Goal: Information Seeking & Learning: Learn about a topic

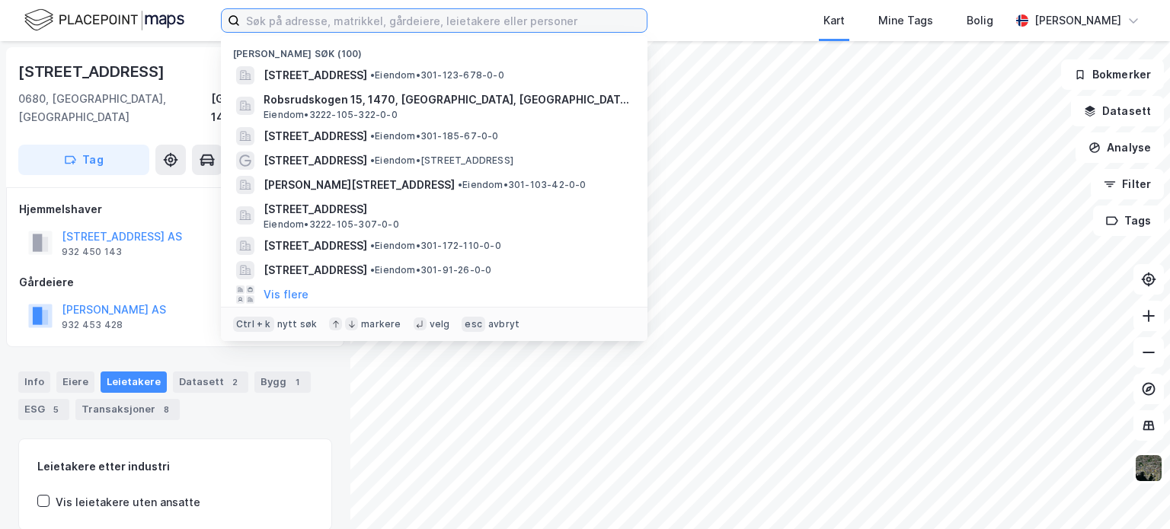
click at [517, 21] on input at bounding box center [443, 20] width 407 height 23
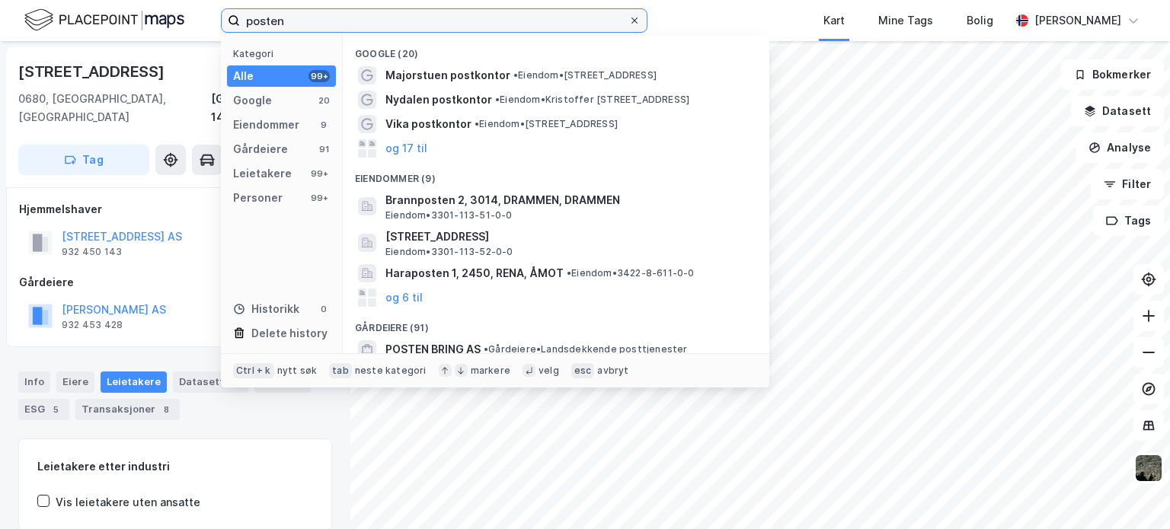
type input "posten"
click at [635, 23] on icon at bounding box center [634, 20] width 9 height 9
click at [628, 23] on input "posten" at bounding box center [434, 20] width 388 height 23
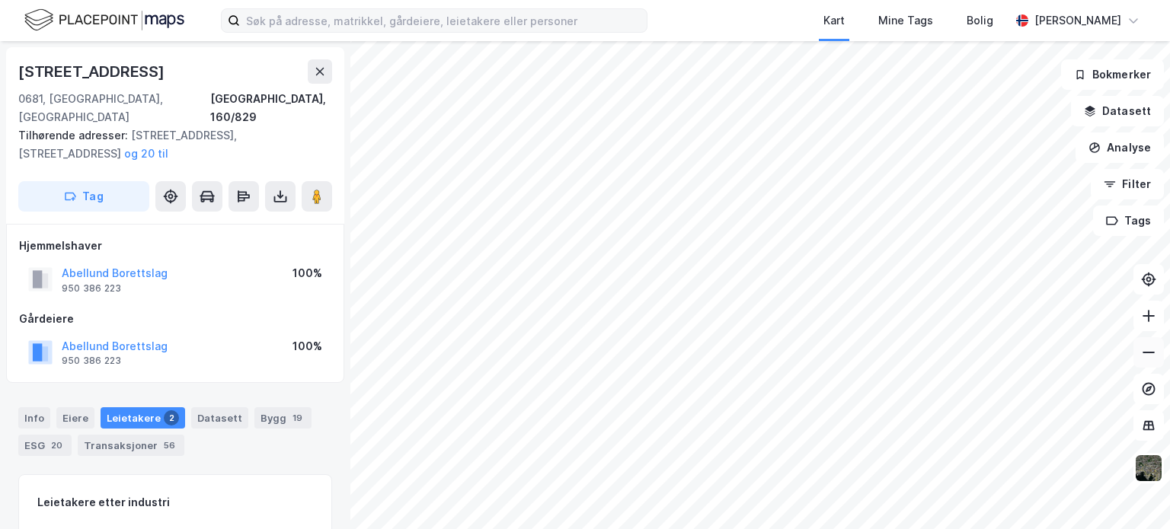
click at [1156, 352] on icon at bounding box center [1148, 352] width 15 height 15
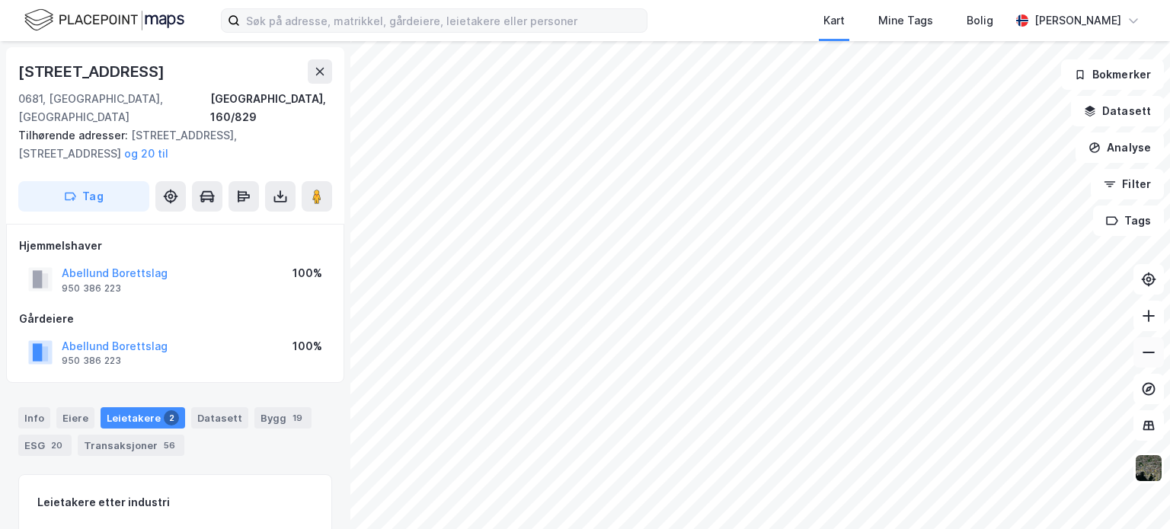
click at [1156, 352] on icon at bounding box center [1148, 352] width 15 height 15
click at [318, 70] on icon at bounding box center [320, 72] width 8 height 8
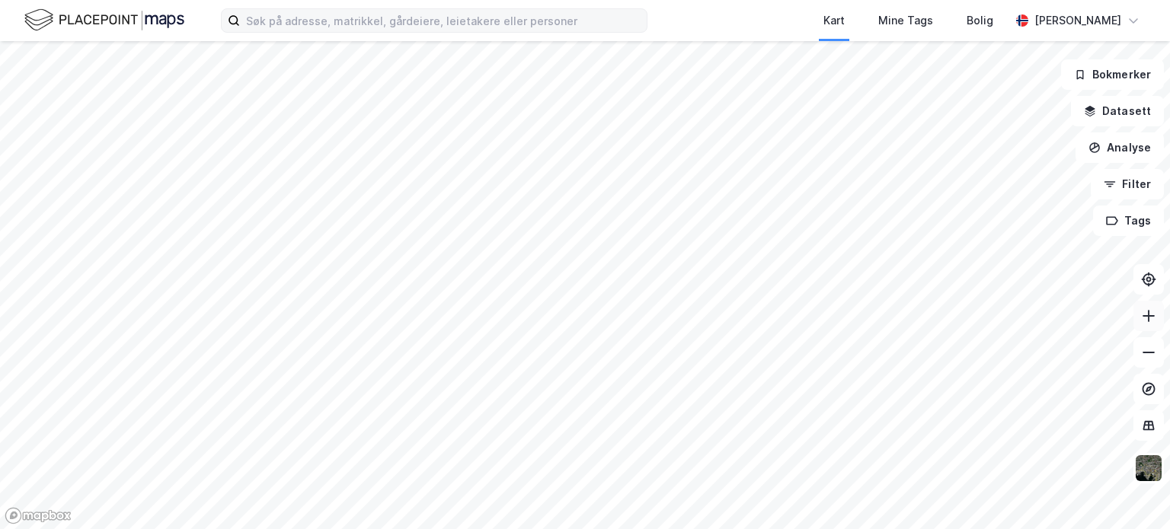
click at [1146, 318] on icon at bounding box center [1148, 316] width 15 height 15
click at [184, 529] on html "Kart Mine Tags Bolig [PERSON_NAME] Bokmerker Datasett Analyse Filter Tags" at bounding box center [585, 264] width 1170 height 529
click at [1150, 361] on button at bounding box center [1148, 352] width 30 height 30
